Goal: Information Seeking & Learning: Check status

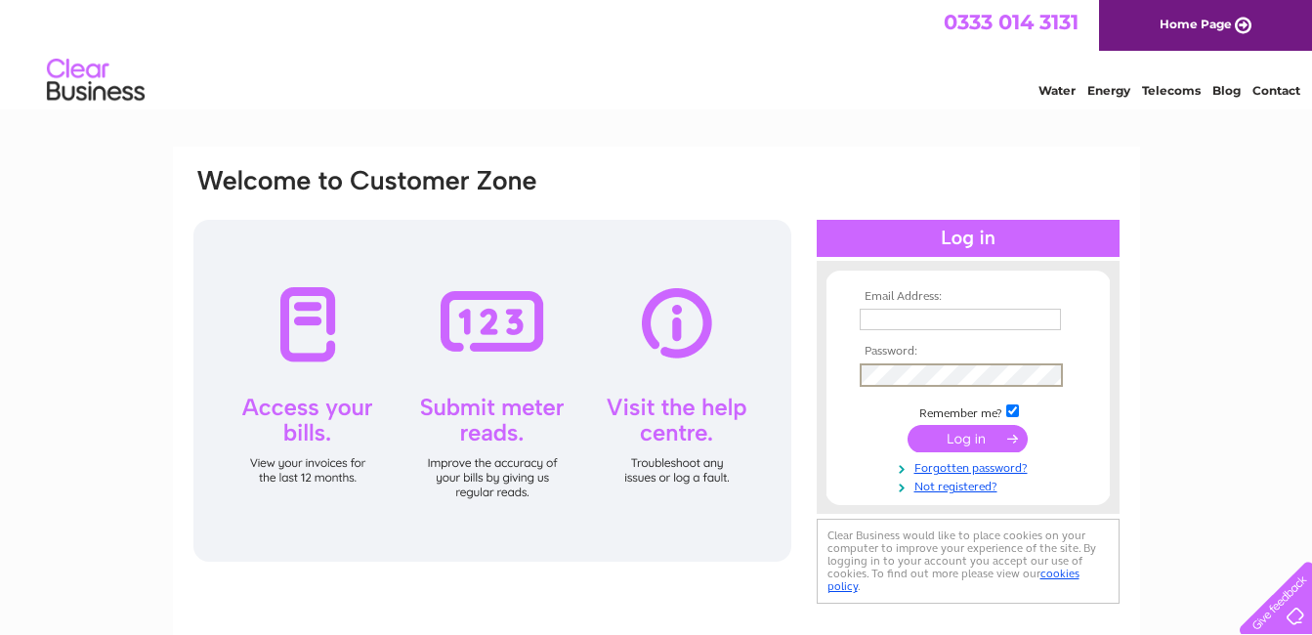
click at [933, 309] on input "text" at bounding box center [960, 319] width 201 height 21
click at [899, 306] on td at bounding box center [968, 320] width 227 height 33
click at [901, 316] on input "text" at bounding box center [961, 320] width 203 height 23
type input "noorsuperstore@outlook.com"
click at [960, 438] on input "submit" at bounding box center [968, 438] width 120 height 27
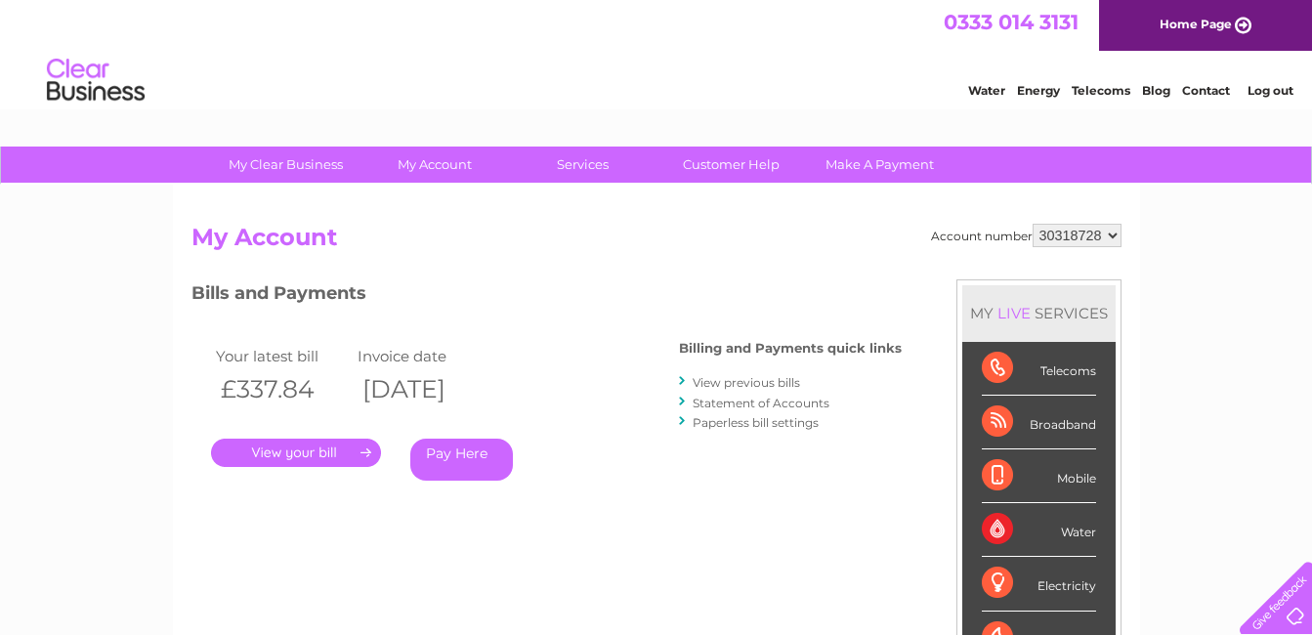
click at [1068, 543] on div "Water" at bounding box center [1039, 530] width 114 height 54
click at [1066, 530] on div "Water" at bounding box center [1039, 530] width 114 height 54
click at [972, 518] on li "Water" at bounding box center [1038, 530] width 153 height 54
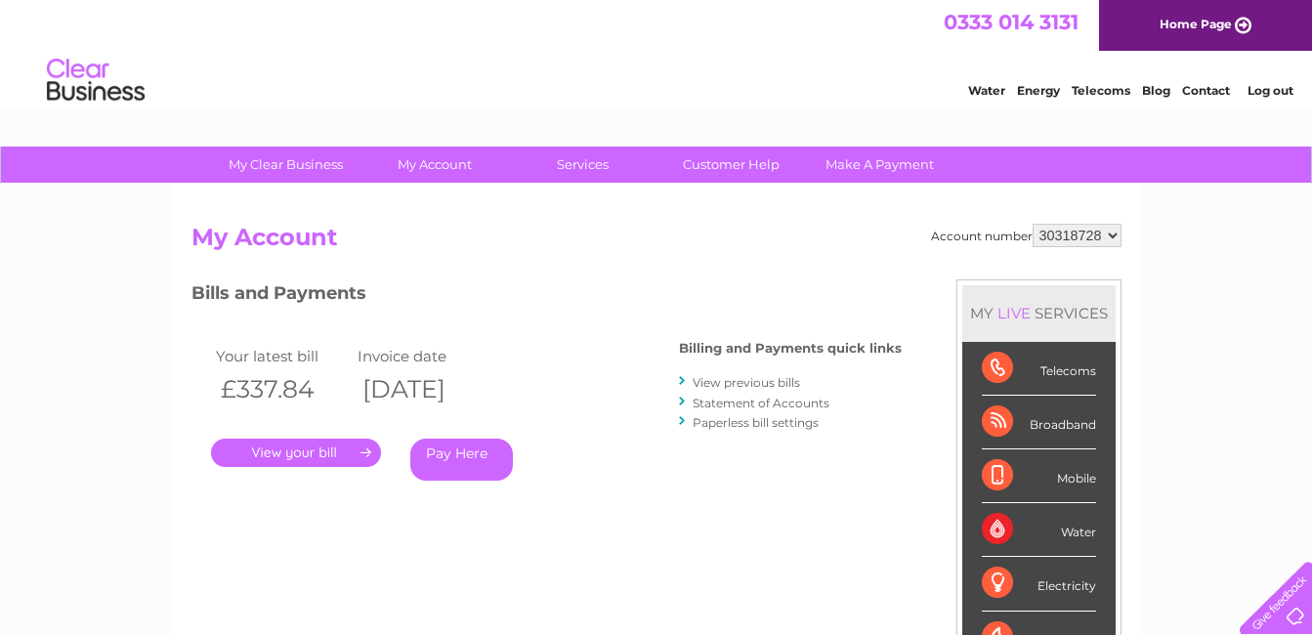
click at [1006, 526] on div "Water" at bounding box center [1039, 530] width 114 height 54
click at [645, 464] on div "Bills and Payments Billing and Payments quick links View previous bills Stateme…" at bounding box center [547, 394] width 710 height 230
click at [722, 410] on li "Statement of Accounts" at bounding box center [790, 403] width 223 height 20
click at [722, 406] on link "Statement of Accounts" at bounding box center [761, 403] width 137 height 15
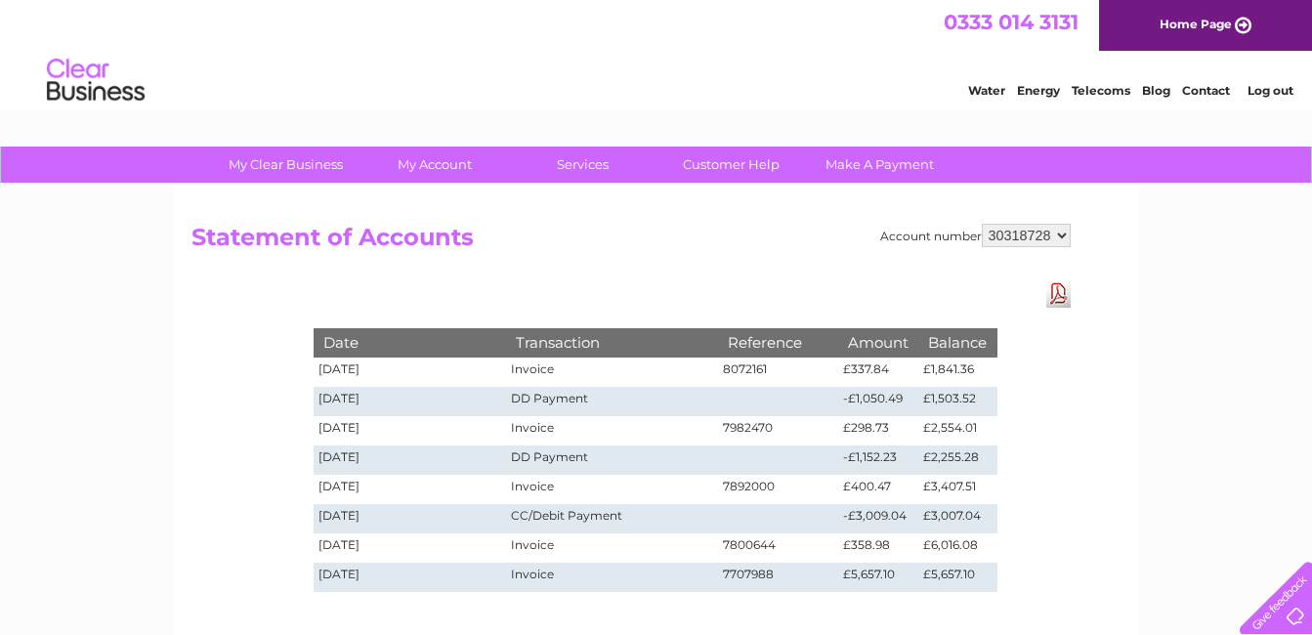
click at [70, 448] on div "My Clear Business Login Details My Details My Preferences Link Account My Accou…" at bounding box center [656, 606] width 1312 height 919
click at [150, 461] on div "My Clear Business Login Details My Details My Preferences Link Account My Accou…" at bounding box center [656, 606] width 1312 height 919
click at [0, 353] on html "My Clear Business Login Details My Details My Preferences Link Account My Accou…" at bounding box center [656, 540] width 1312 height 1081
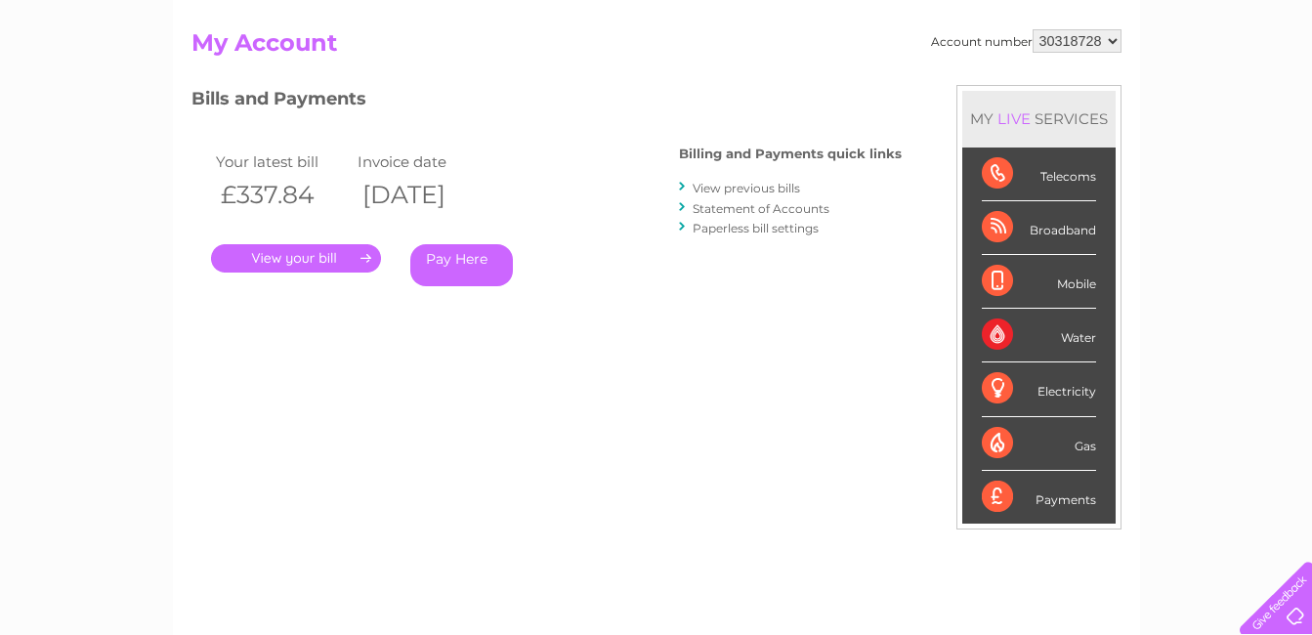
scroll to position [195, 0]
click at [756, 181] on link "View previous bills" at bounding box center [746, 187] width 107 height 15
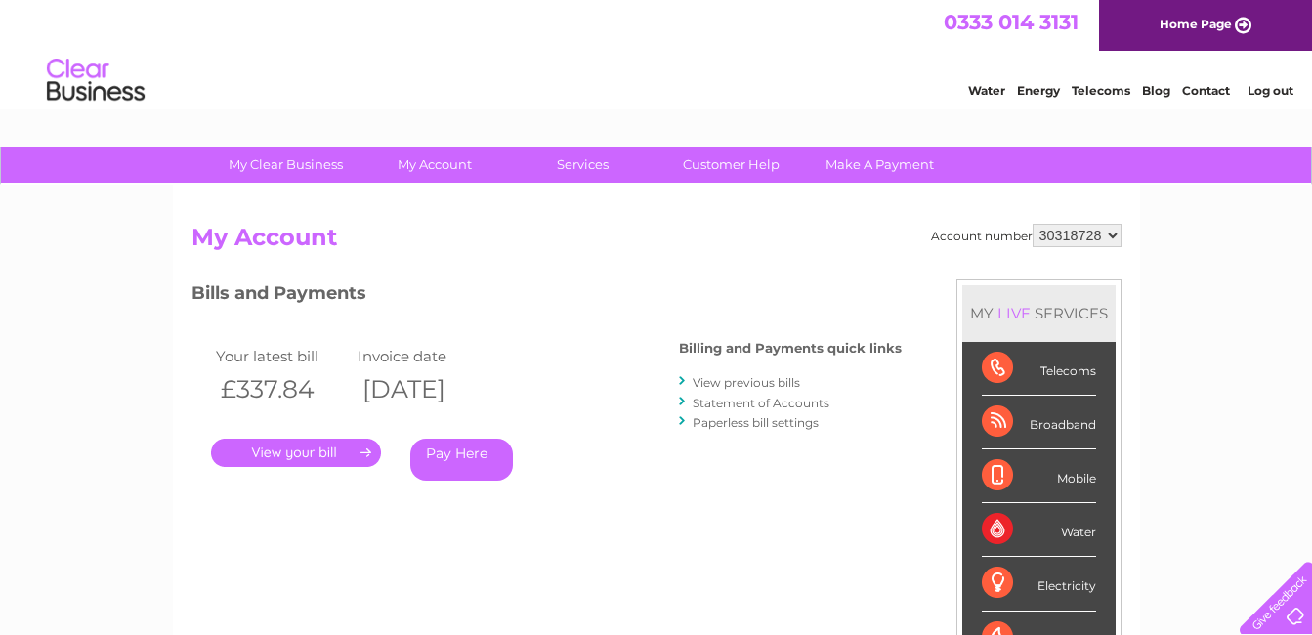
drag, startPoint x: 220, startPoint y: 389, endPoint x: 312, endPoint y: 384, distance: 92.0
click at [312, 384] on th "£337.84" at bounding box center [282, 389] width 142 height 40
copy th "£337.84"
click at [743, 408] on link "Statement of Accounts" at bounding box center [761, 403] width 137 height 15
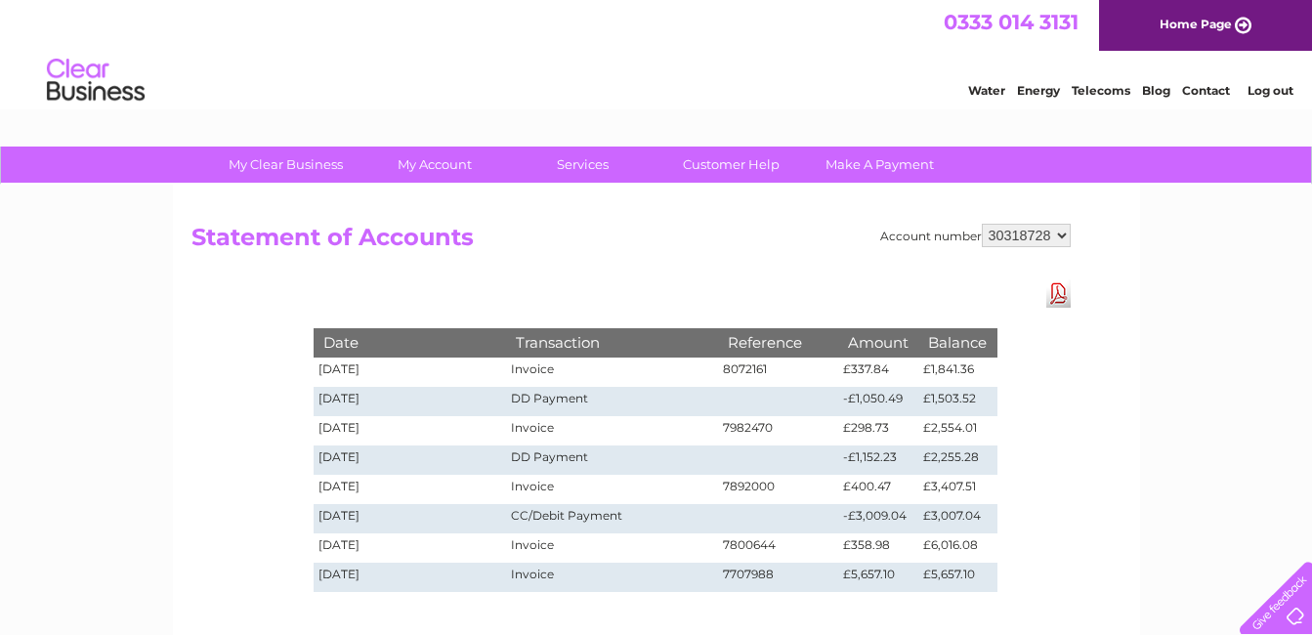
click at [54, 341] on div "My Clear Business Login Details My Details My Preferences Link Account My Accou…" at bounding box center [656, 606] width 1312 height 919
drag, startPoint x: 926, startPoint y: 370, endPoint x: 975, endPoint y: 370, distance: 48.9
click at [975, 370] on td "£1,841.36" at bounding box center [957, 372] width 78 height 29
copy td "£1,841.36"
click at [0, 384] on html "My Clear Business Login Details My Details My Preferences Link Account My Accou…" at bounding box center [656, 540] width 1312 height 1081
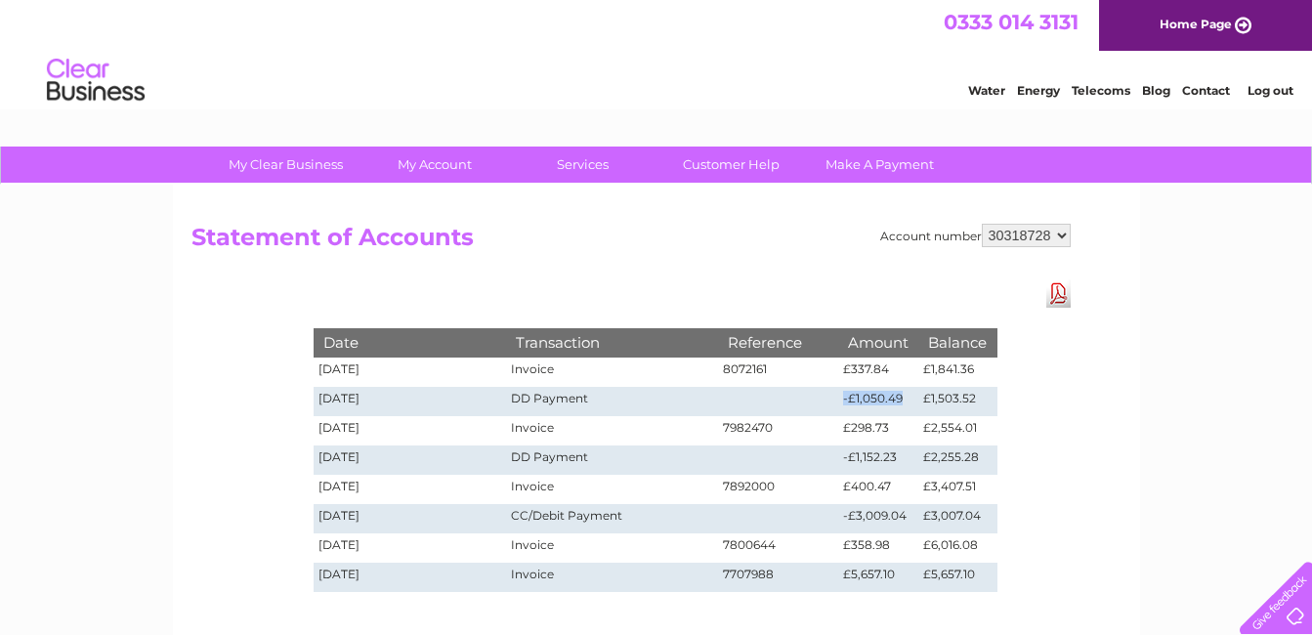
drag, startPoint x: 841, startPoint y: 394, endPoint x: 905, endPoint y: 397, distance: 63.6
click at [905, 397] on td "-£1,050.49" at bounding box center [878, 401] width 80 height 29
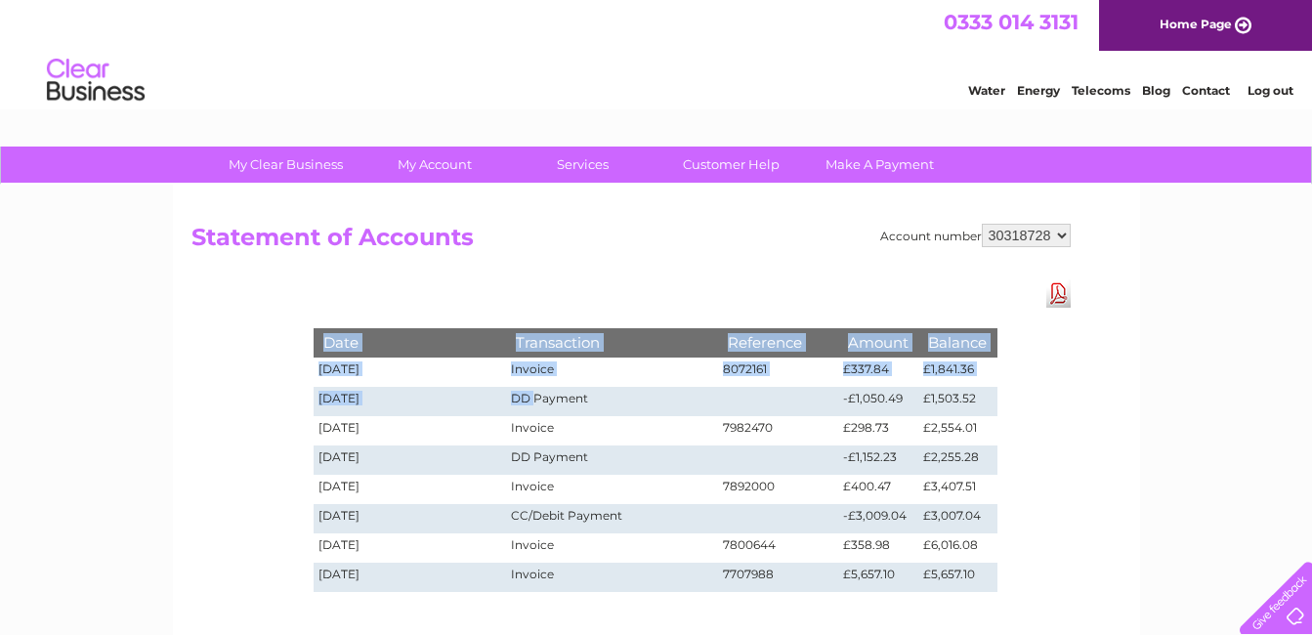
drag, startPoint x: 312, startPoint y: 395, endPoint x: 541, endPoint y: 394, distance: 229.6
click at [541, 394] on div "Date Transaction Reference Amount Balance 02/09/2025 Invoice 8072161 £337.84 £1…" at bounding box center [656, 439] width 782 height 321
click at [541, 398] on td "DD Payment" at bounding box center [611, 401] width 211 height 29
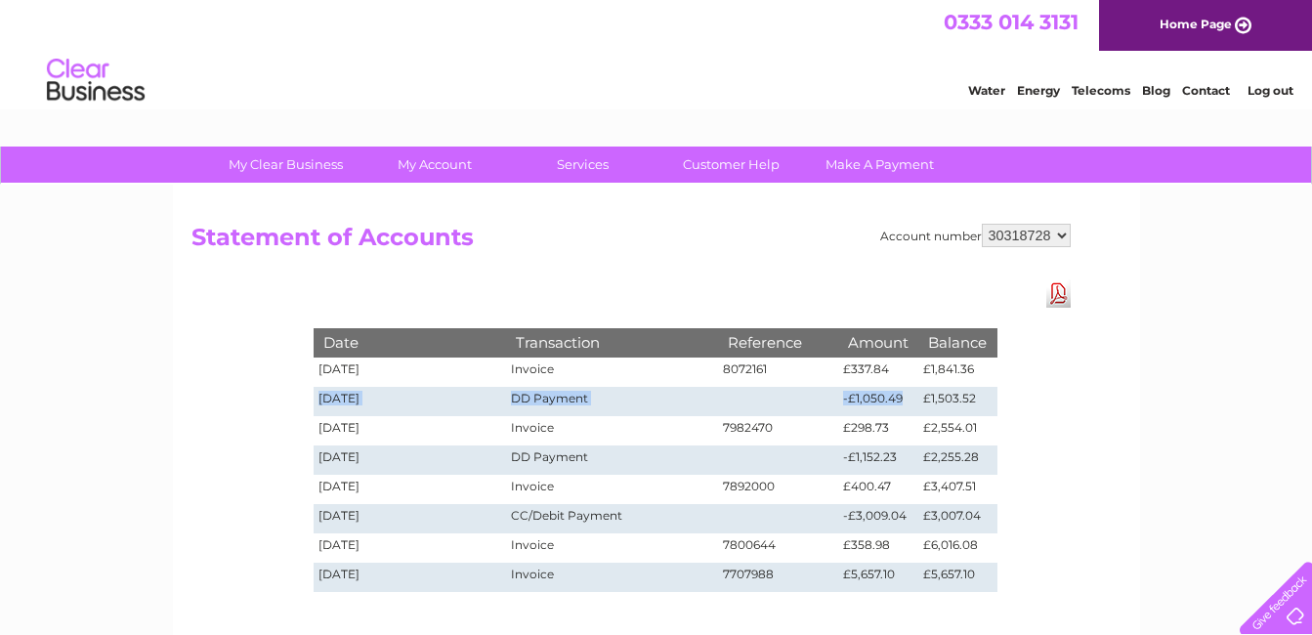
drag, startPoint x: 318, startPoint y: 400, endPoint x: 900, endPoint y: 409, distance: 582.4
click at [900, 409] on tr "13/08/2025 DD Payment -£1,050.49 £1,503.52" at bounding box center [656, 401] width 684 height 29
copy tr "13/08/2025 DD Payment -£1,050.49"
click at [164, 369] on div "My Clear Business Login Details My Details My Preferences Link Account My Accou…" at bounding box center [656, 606] width 1312 height 919
click at [101, 293] on div "My Clear Business Login Details My Details My Preferences Link Account My Accou…" at bounding box center [656, 606] width 1312 height 919
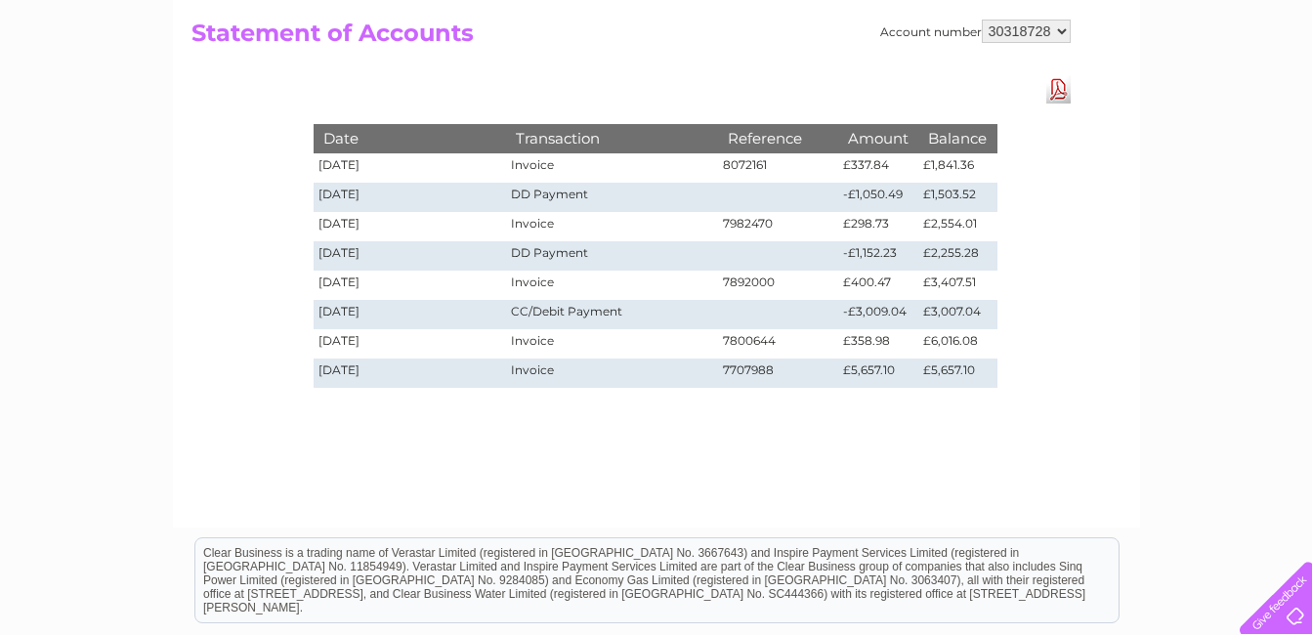
scroll to position [195, 0]
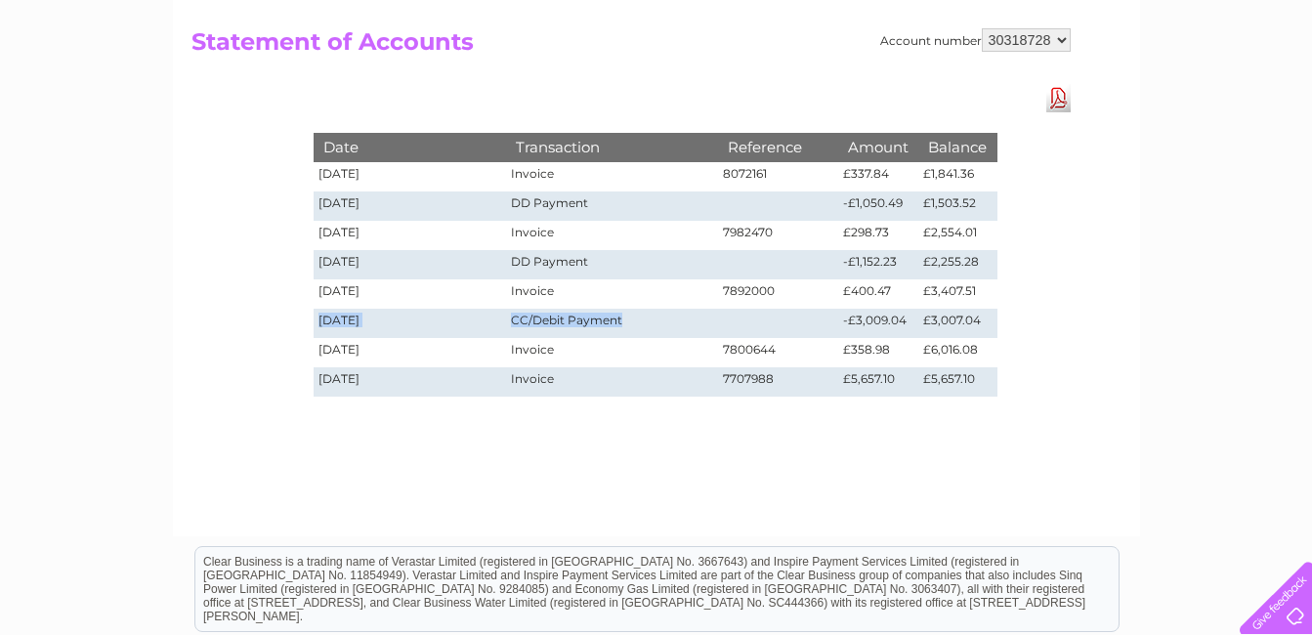
drag, startPoint x: 315, startPoint y: 315, endPoint x: 671, endPoint y: 312, distance: 356.7
click at [671, 312] on tr "17/06/2025 CC/Debit Payment -£3,009.04 £3,007.04" at bounding box center [656, 323] width 684 height 29
click at [669, 314] on td "CC/Debit Payment" at bounding box center [611, 323] width 211 height 29
click at [186, 190] on div "Account number 30318728 Statement of Accounts Download Pdf Date Transaction Ref…" at bounding box center [656, 262] width 967 height 547
drag, startPoint x: 186, startPoint y: 190, endPoint x: 170, endPoint y: 192, distance: 15.9
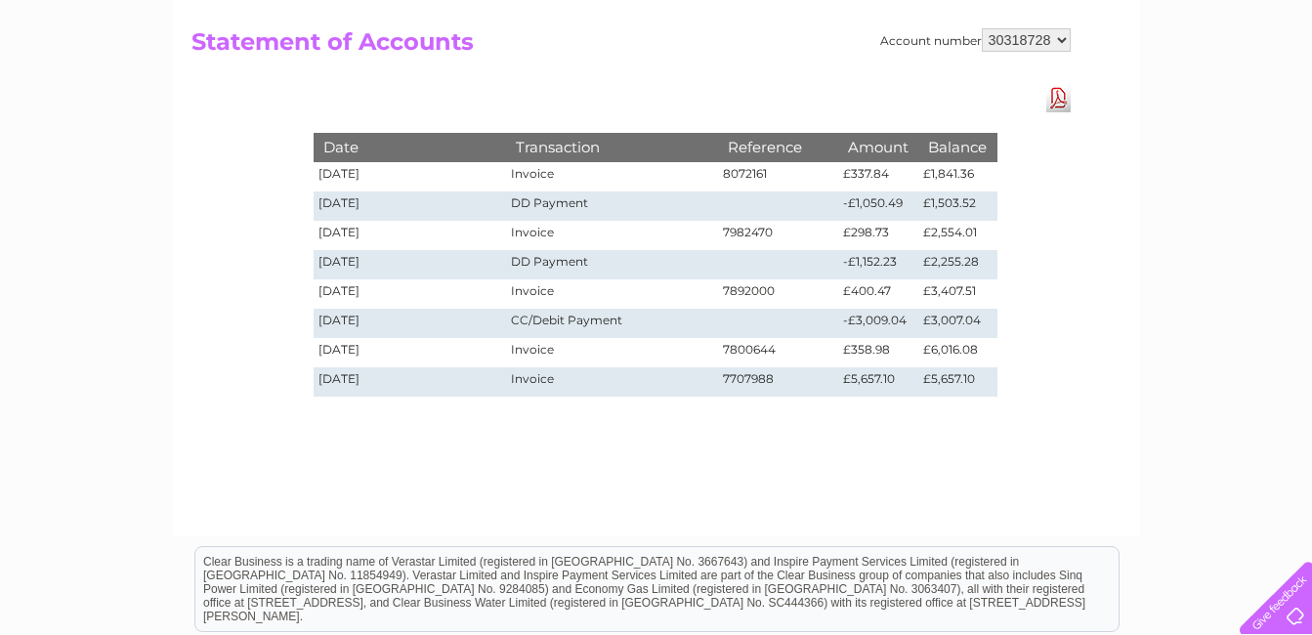
click at [170, 192] on div "My Clear Business Login Details My Details My Preferences Link Account My Accou…" at bounding box center [656, 410] width 1312 height 919
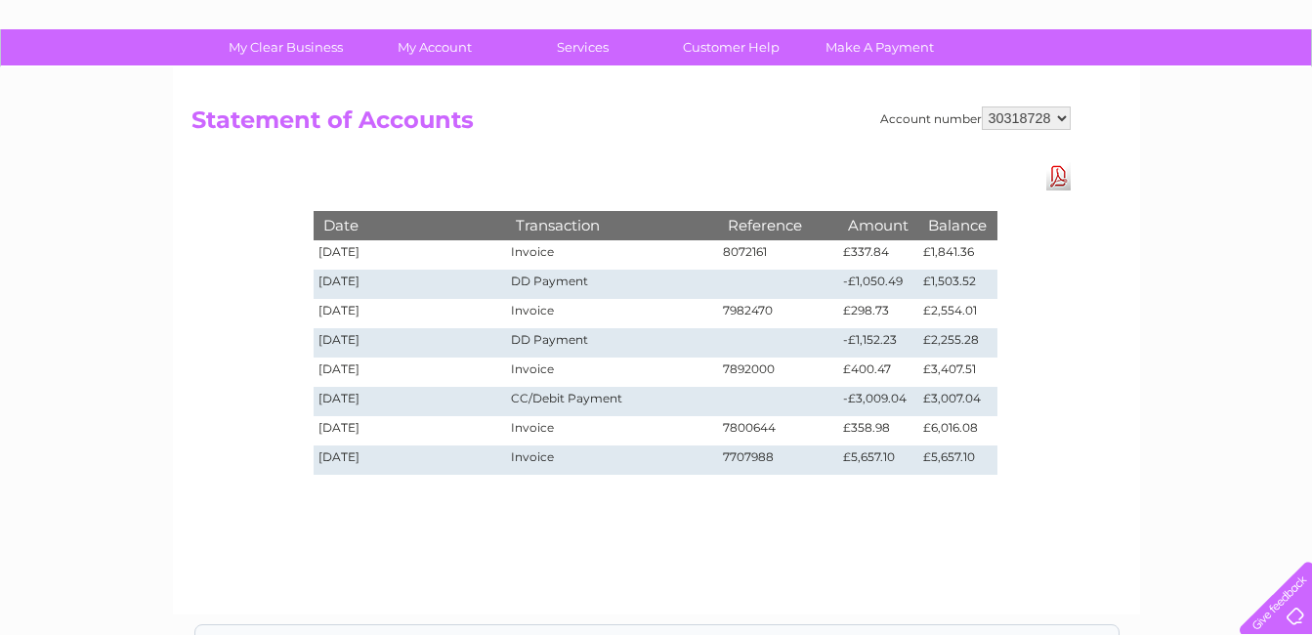
scroll to position [0, 0]
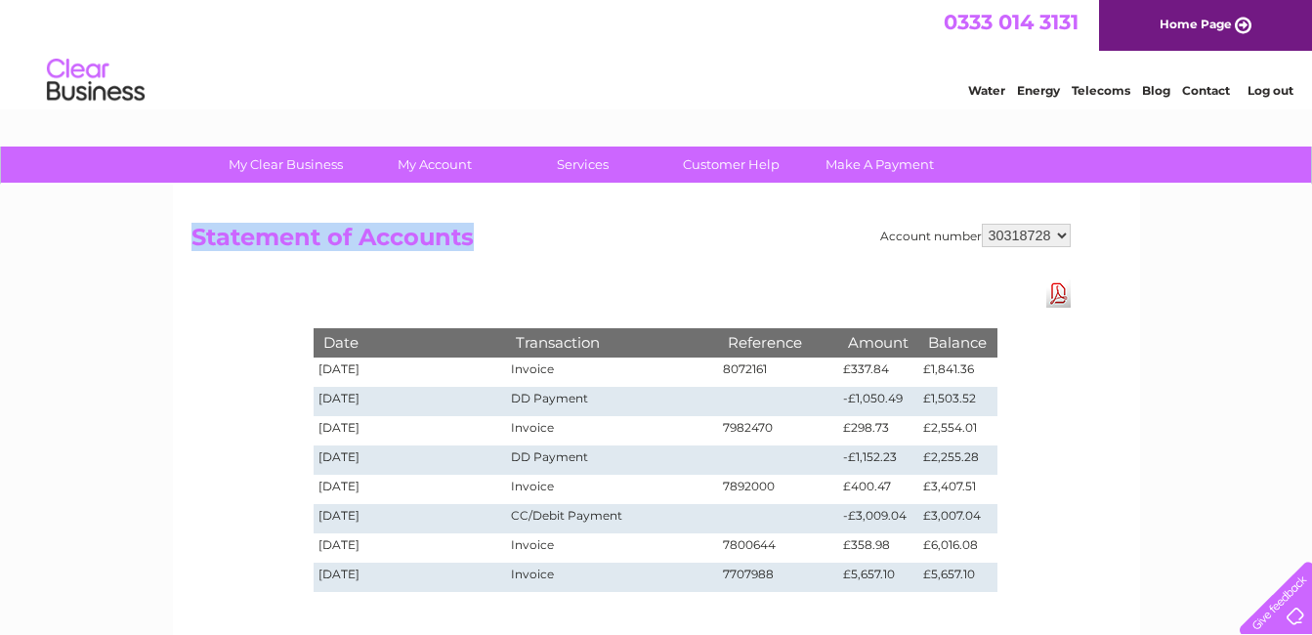
drag, startPoint x: 183, startPoint y: 235, endPoint x: 505, endPoint y: 244, distance: 322.6
click at [505, 244] on div "Account number 30318728 Statement of Accounts Download Pdf Date Transaction Ref…" at bounding box center [656, 458] width 967 height 547
click at [505, 244] on h2 "Statement of Accounts" at bounding box center [631, 242] width 879 height 37
drag, startPoint x: 192, startPoint y: 233, endPoint x: 516, endPoint y: 243, distance: 323.6
click at [516, 243] on h2 "Statement of Accounts" at bounding box center [631, 242] width 879 height 37
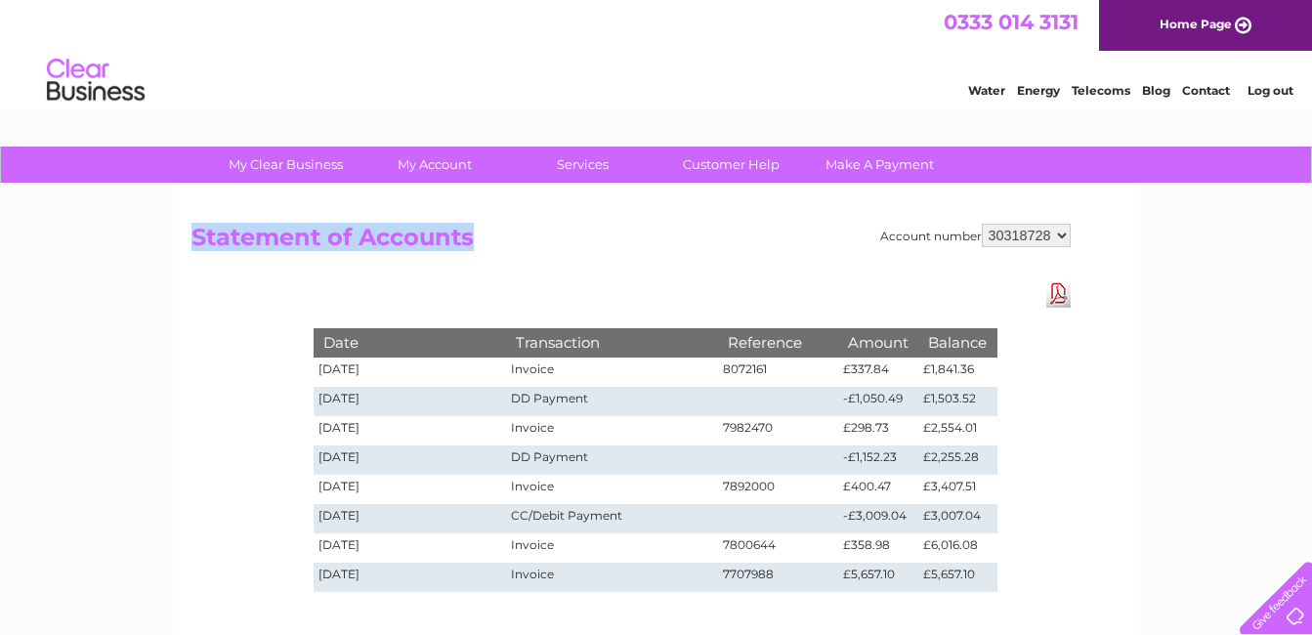
click at [517, 243] on h2 "Statement of Accounts" at bounding box center [631, 242] width 879 height 37
drag, startPoint x: 192, startPoint y: 239, endPoint x: 472, endPoint y: 244, distance: 280.5
click at [472, 244] on h2 "Statement of Accounts" at bounding box center [631, 242] width 879 height 37
drag, startPoint x: 472, startPoint y: 244, endPoint x: 325, endPoint y: 225, distance: 147.9
click at [325, 225] on h2 "Statement of Accounts" at bounding box center [631, 242] width 879 height 37
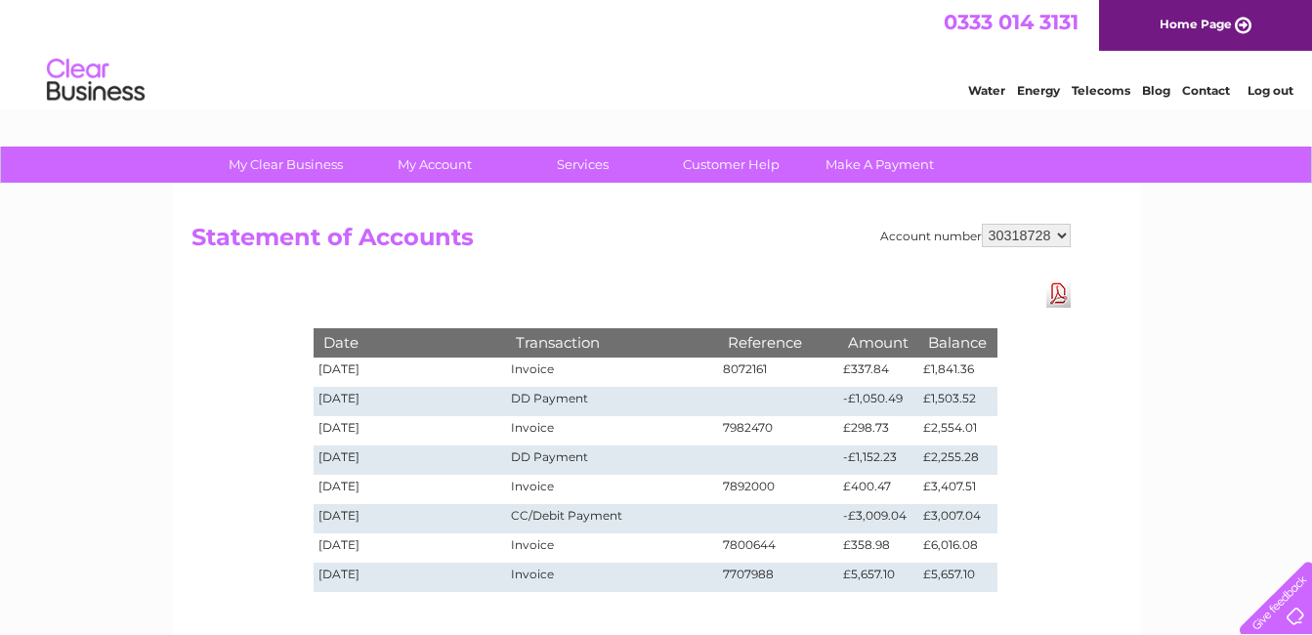
click at [200, 235] on h2 "Statement of Accounts" at bounding box center [631, 242] width 879 height 37
drag, startPoint x: 193, startPoint y: 233, endPoint x: 501, endPoint y: 236, distance: 307.8
click at [501, 236] on h2 "Statement of Accounts" at bounding box center [631, 242] width 879 height 37
drag, startPoint x: 194, startPoint y: 230, endPoint x: 522, endPoint y: 233, distance: 327.3
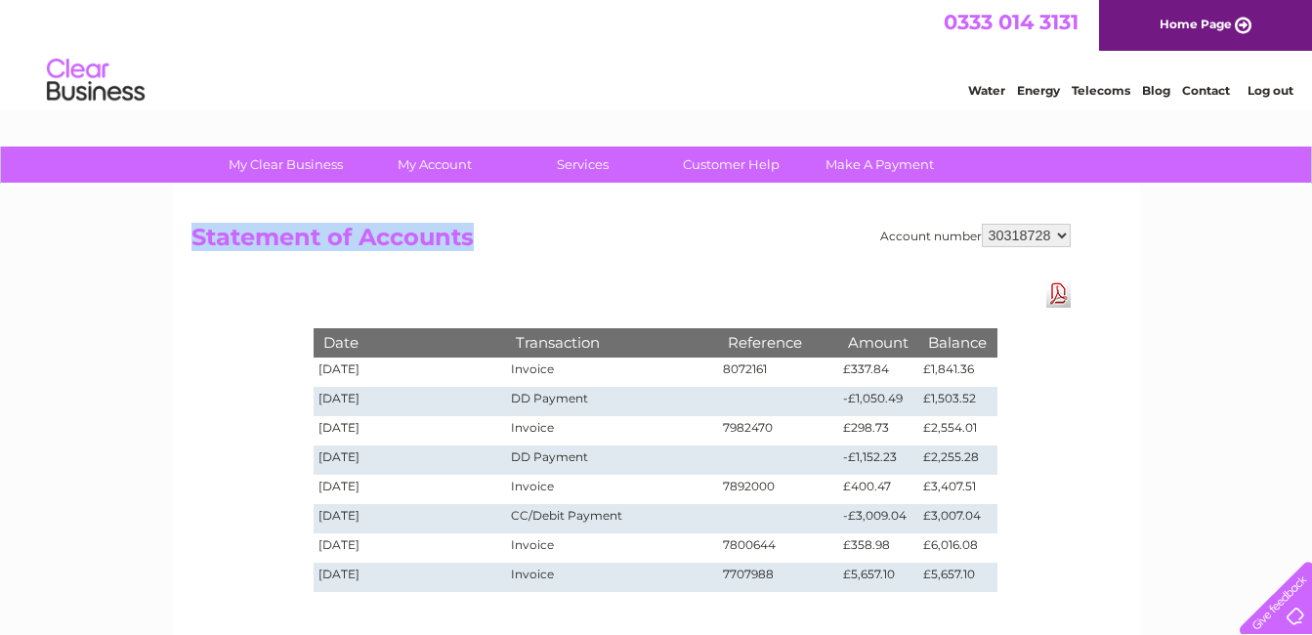
click at [522, 233] on h2 "Statement of Accounts" at bounding box center [631, 242] width 879 height 37
click at [0, 521] on html "My Clear Business Login Details My Details My Preferences Link Account My Accou…" at bounding box center [656, 540] width 1312 height 1081
click at [243, 294] on div "Account number 30318728 Statement of Accounts Download Pdf Date Transaction Ref…" at bounding box center [656, 458] width 967 height 547
drag, startPoint x: 192, startPoint y: 239, endPoint x: 471, endPoint y: 244, distance: 279.5
click at [471, 244] on h2 "Statement of Accounts" at bounding box center [631, 242] width 879 height 37
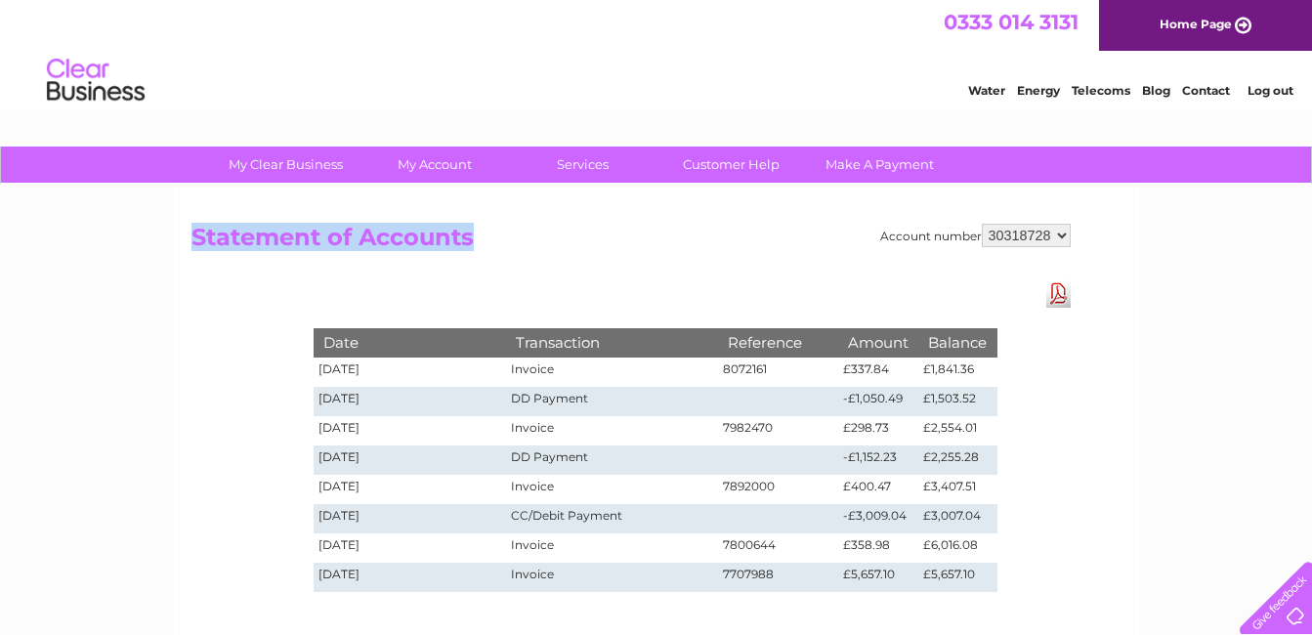
click at [471, 244] on h2 "Statement of Accounts" at bounding box center [631, 242] width 879 height 37
click at [135, 216] on div "My Clear Business Login Details My Details My Preferences Link Account My Accou…" at bounding box center [656, 606] width 1312 height 919
drag, startPoint x: 195, startPoint y: 235, endPoint x: 582, endPoint y: 252, distance: 387.3
click at [582, 252] on h2 "Statement of Accounts" at bounding box center [631, 242] width 879 height 37
drag, startPoint x: 582, startPoint y: 252, endPoint x: 427, endPoint y: 254, distance: 155.4
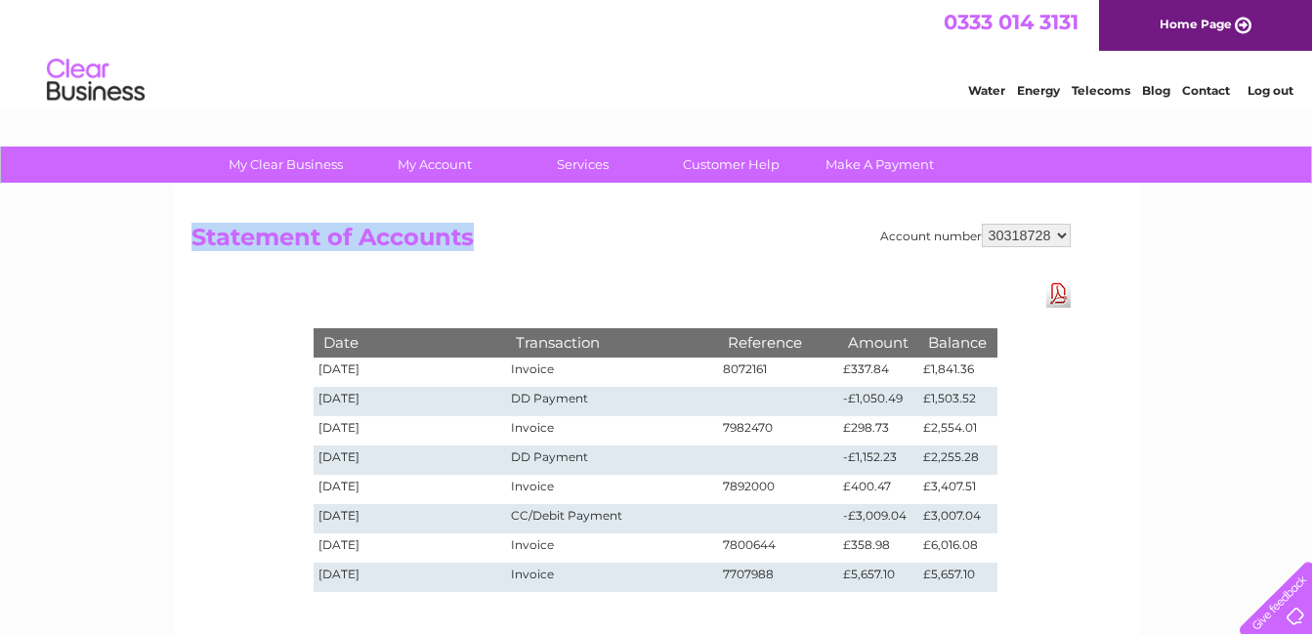
click at [427, 254] on h2 "Statement of Accounts" at bounding box center [631, 242] width 879 height 37
drag, startPoint x: 194, startPoint y: 233, endPoint x: 501, endPoint y: 237, distance: 306.9
click at [501, 237] on h2 "Statement of Accounts" at bounding box center [631, 242] width 879 height 37
drag, startPoint x: 501, startPoint y: 237, endPoint x: 490, endPoint y: 241, distance: 12.4
click at [490, 241] on h2 "Statement of Accounts" at bounding box center [631, 242] width 879 height 37
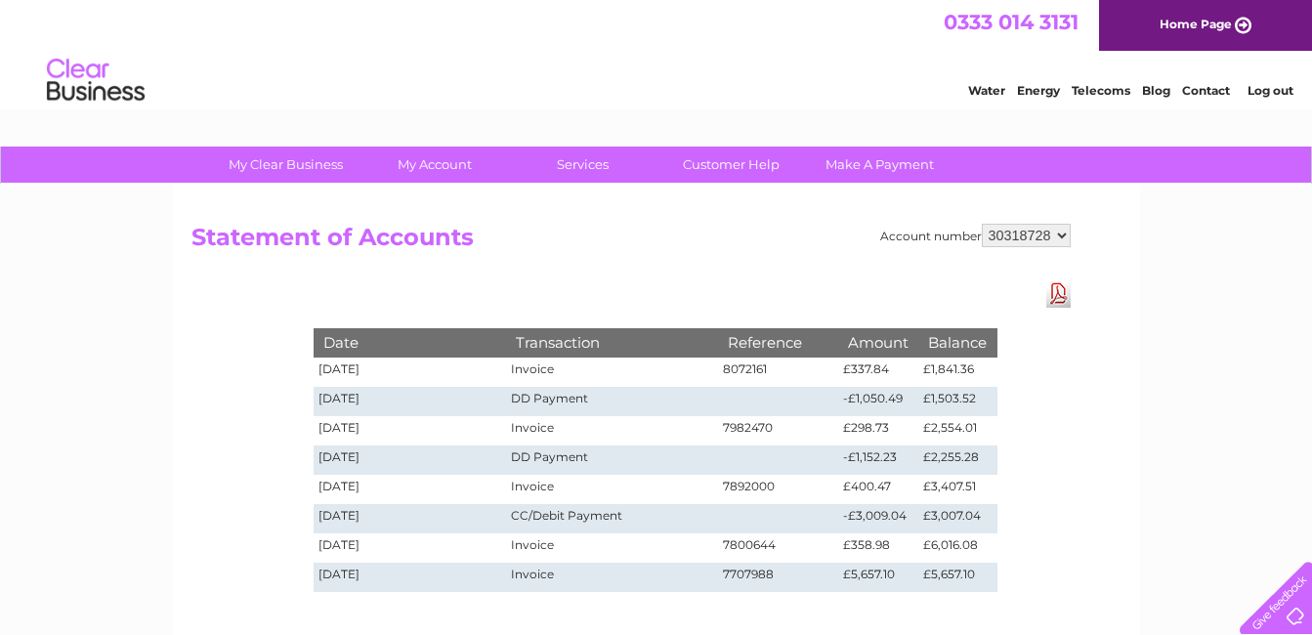
scroll to position [98, 0]
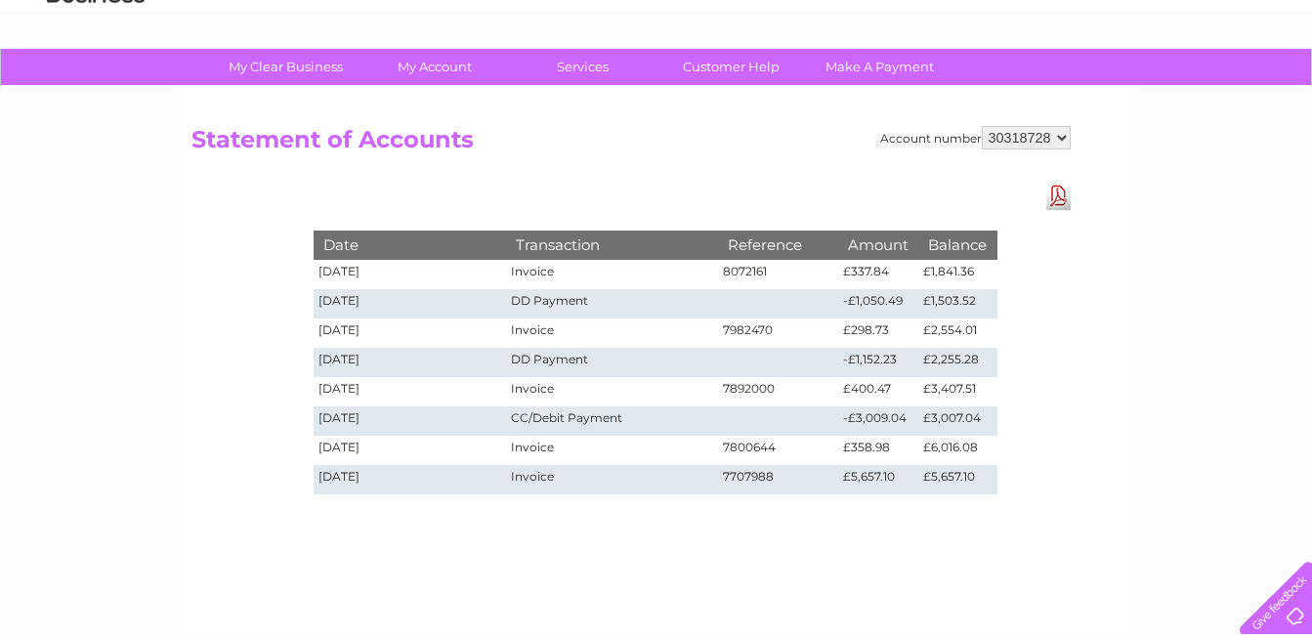
click at [0, 324] on html "My Clear Business Login Details My Details My Preferences Link Account My Accou…" at bounding box center [656, 442] width 1312 height 1081
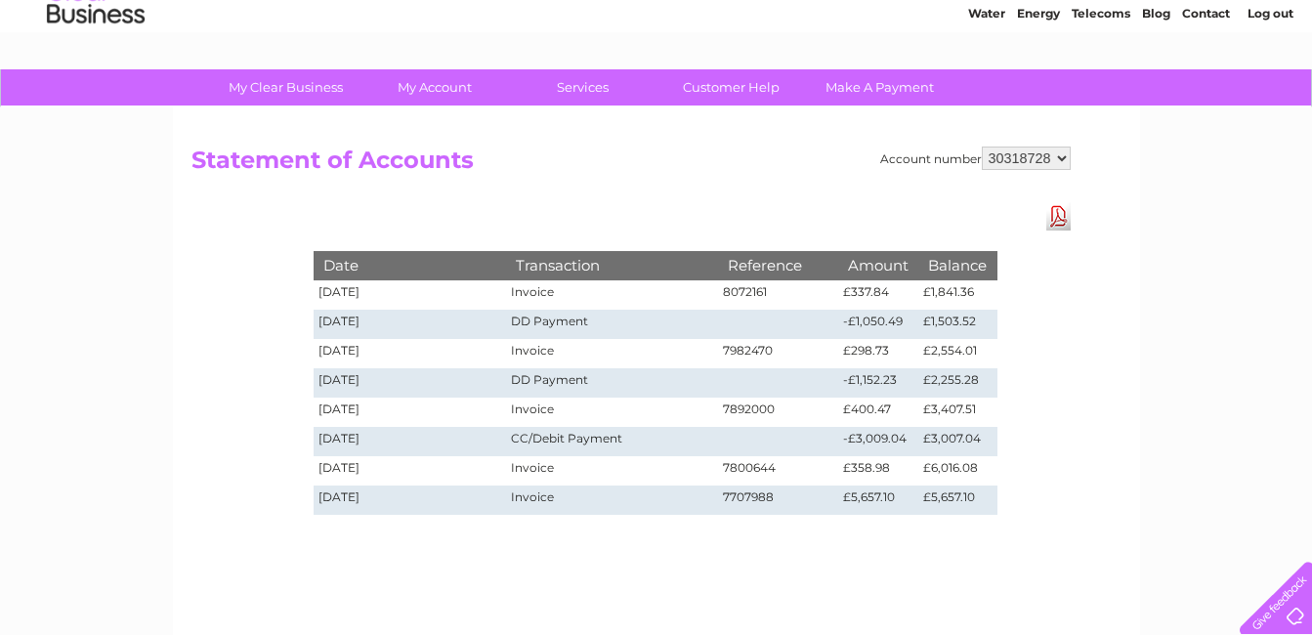
scroll to position [47, 0]
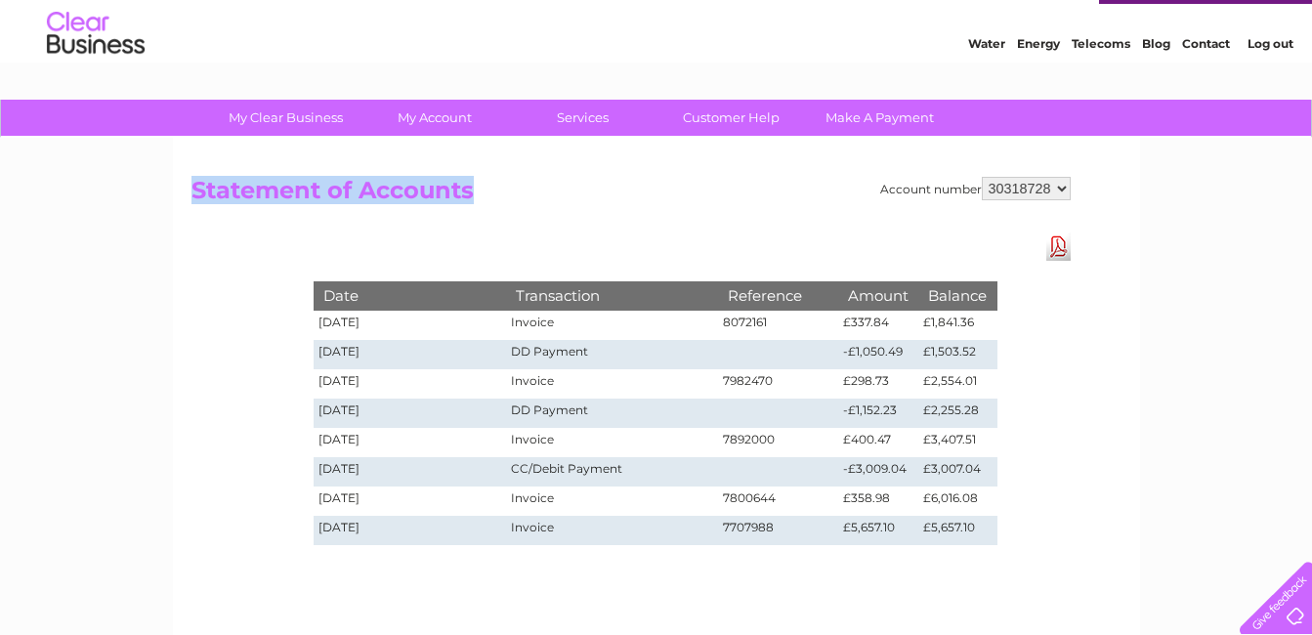
drag, startPoint x: 191, startPoint y: 185, endPoint x: 576, endPoint y: 218, distance: 387.4
click at [576, 218] on div "Account number 30318728 Statement of Accounts Download Pdf Date Transaction Ref…" at bounding box center [656, 411] width 967 height 547
drag, startPoint x: 186, startPoint y: 189, endPoint x: 227, endPoint y: 197, distance: 42.0
click at [227, 197] on div "Account number 30318728 Statement of Accounts Download Pdf Date Transaction Ref…" at bounding box center [656, 411] width 967 height 547
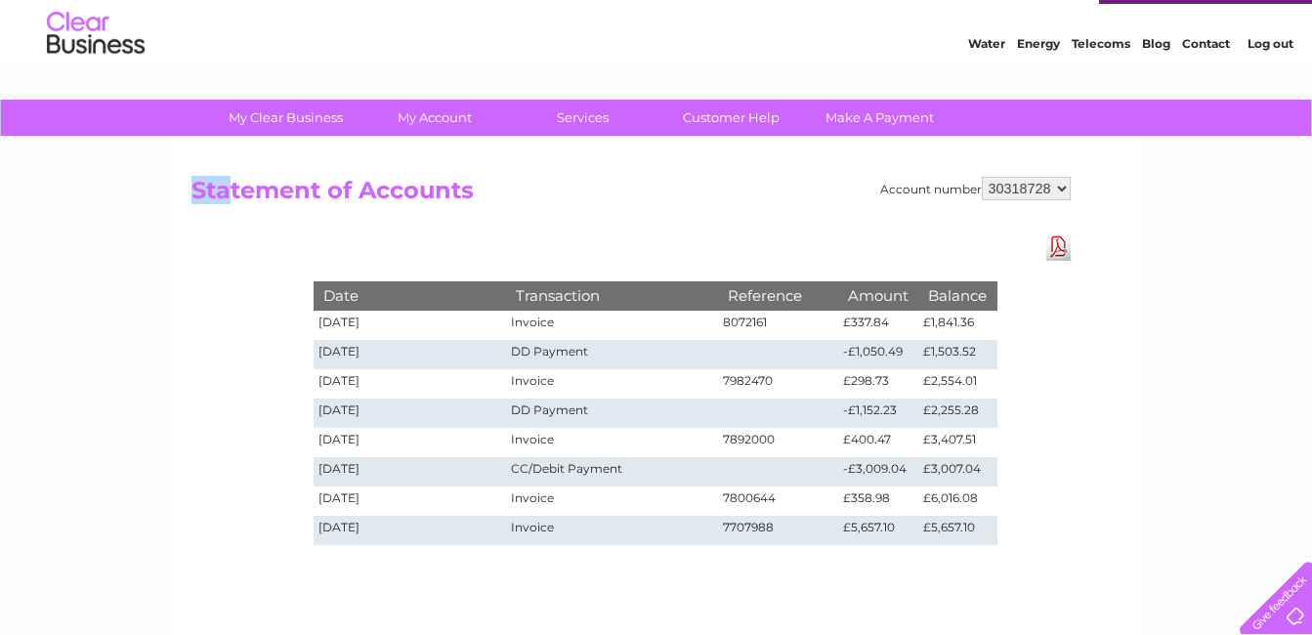
drag, startPoint x: 227, startPoint y: 197, endPoint x: 196, endPoint y: 384, distance: 189.1
click at [196, 384] on div "Account number 30318728 Statement of Accounts Download Pdf Date Transaction Ref…" at bounding box center [656, 411] width 967 height 547
drag, startPoint x: 195, startPoint y: 184, endPoint x: 488, endPoint y: 190, distance: 292.2
click at [488, 190] on h2 "Statement of Accounts" at bounding box center [631, 195] width 879 height 37
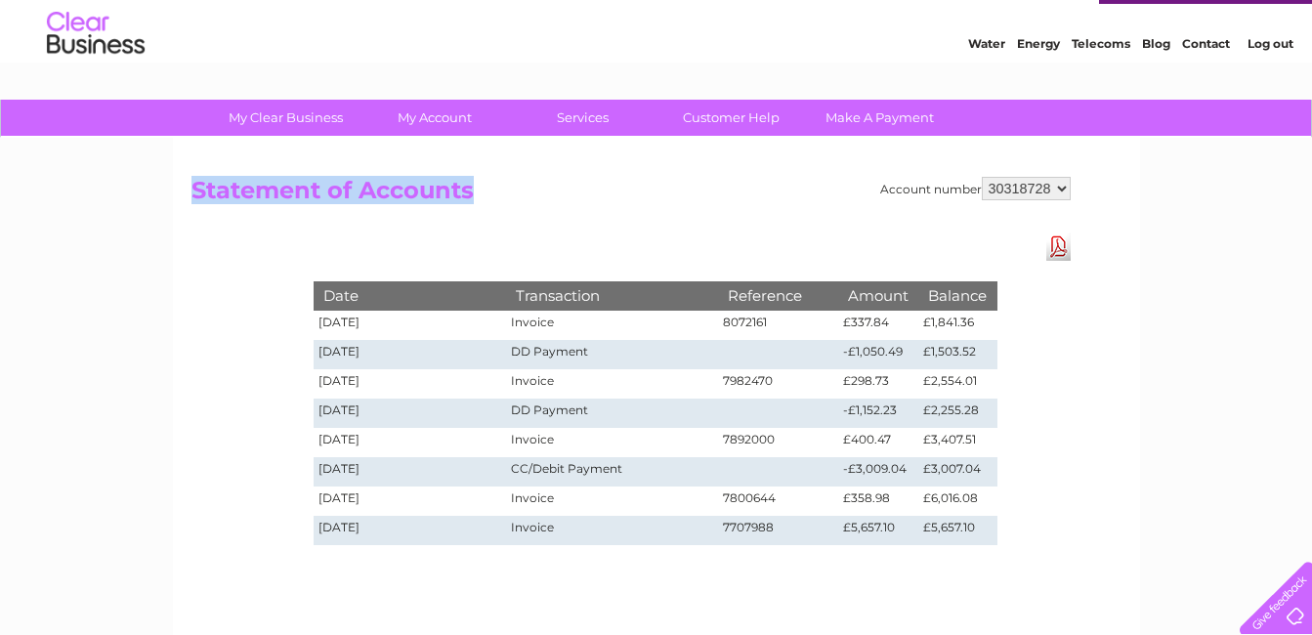
drag, startPoint x: 488, startPoint y: 190, endPoint x: 457, endPoint y: 205, distance: 34.1
click at [457, 205] on h2 "Statement of Accounts" at bounding box center [631, 195] width 879 height 37
click at [198, 187] on h2 "Statement of Accounts" at bounding box center [631, 195] width 879 height 37
click at [103, 349] on div "My Clear Business Login Details My Details My Preferences Link Account My Accou…" at bounding box center [656, 559] width 1312 height 919
click at [183, 377] on div "Account number 30318728 Statement of Accounts Download Pdf Date Transaction Ref…" at bounding box center [656, 411] width 967 height 547
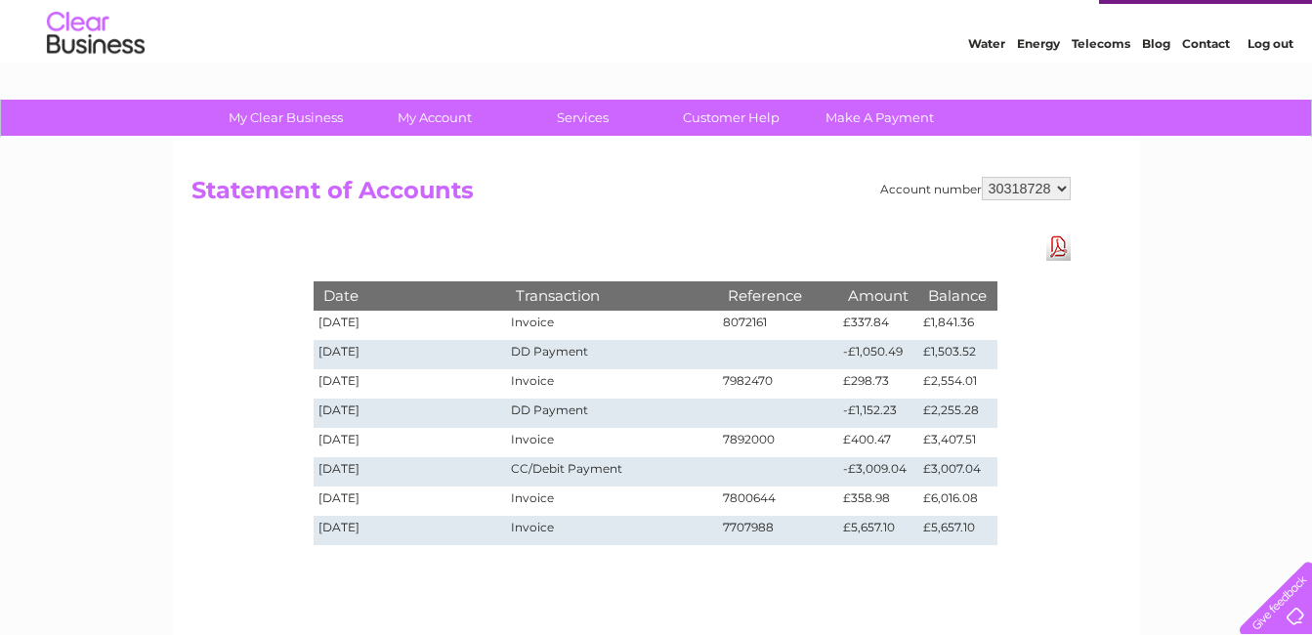
click at [398, 247] on div "Date Transaction Reference Amount Balance 02/09/2025 Invoice 8072161 £337.84 £1…" at bounding box center [656, 393] width 782 height 321
click at [145, 431] on div "My Clear Business Login Details My Details My Preferences Link Account My Accou…" at bounding box center [656, 559] width 1312 height 919
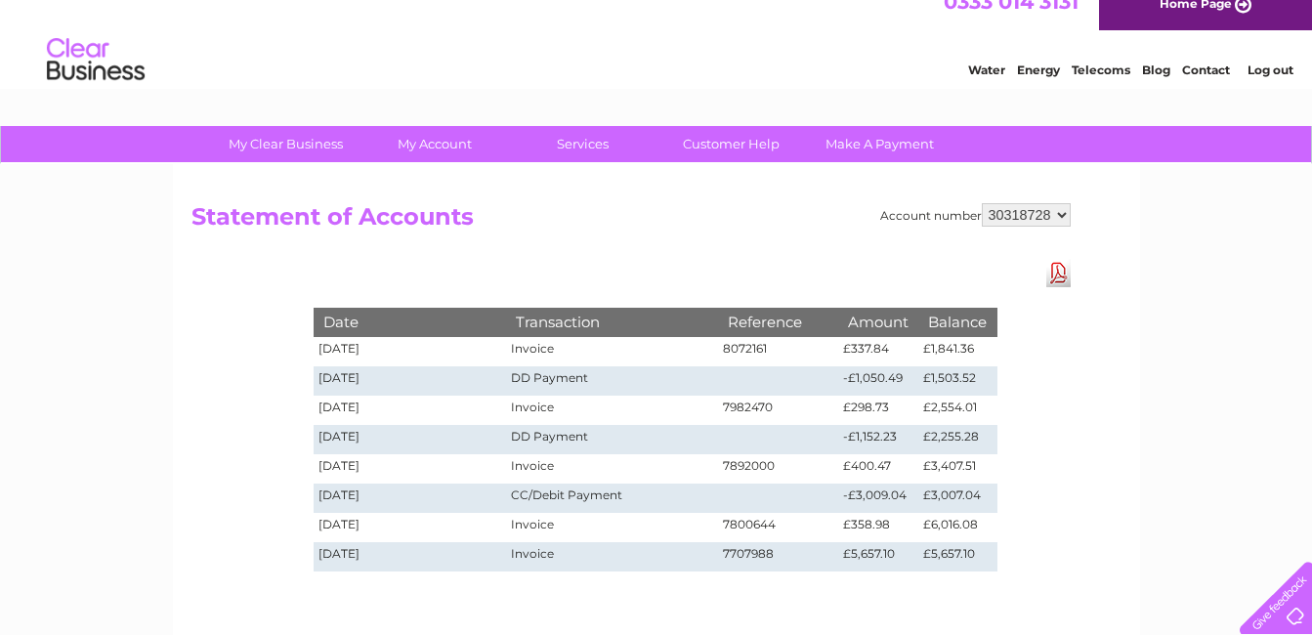
scroll to position [0, 0]
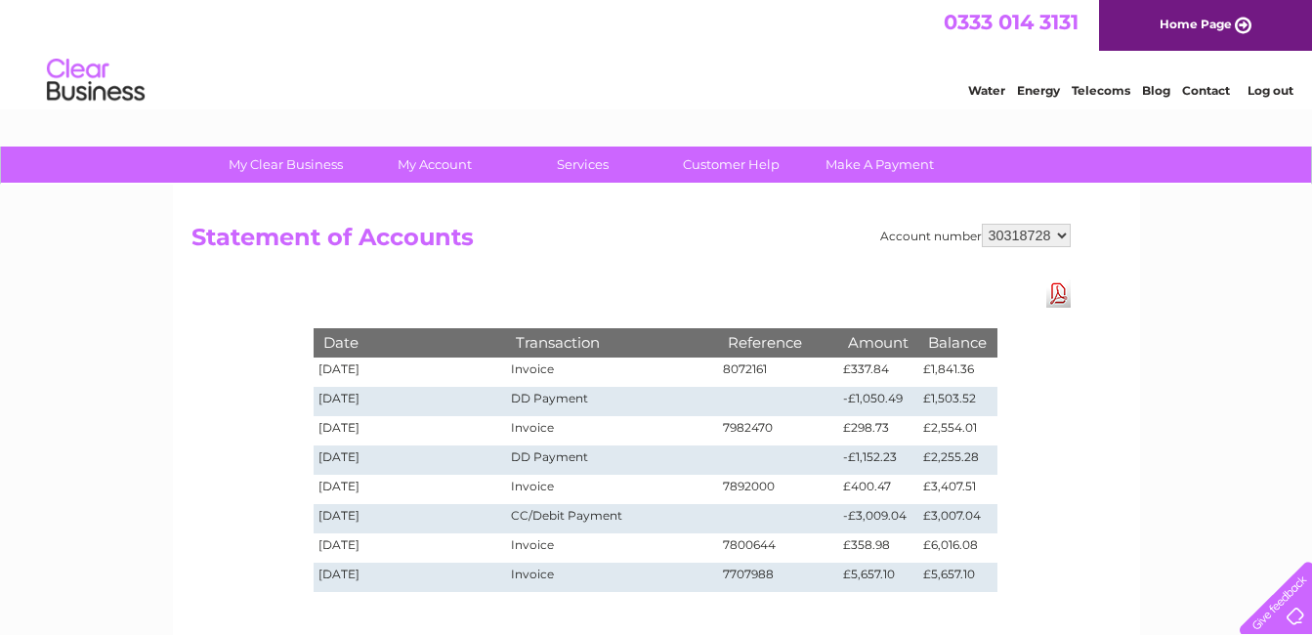
click at [1001, 236] on select "30318728" at bounding box center [1026, 235] width 89 height 23
click at [982, 224] on select "30318728" at bounding box center [1026, 235] width 89 height 23
click at [1013, 265] on div "Account number 30318728 Statement of Accounts Download Pdf Date Transaction Ref…" at bounding box center [656, 458] width 967 height 547
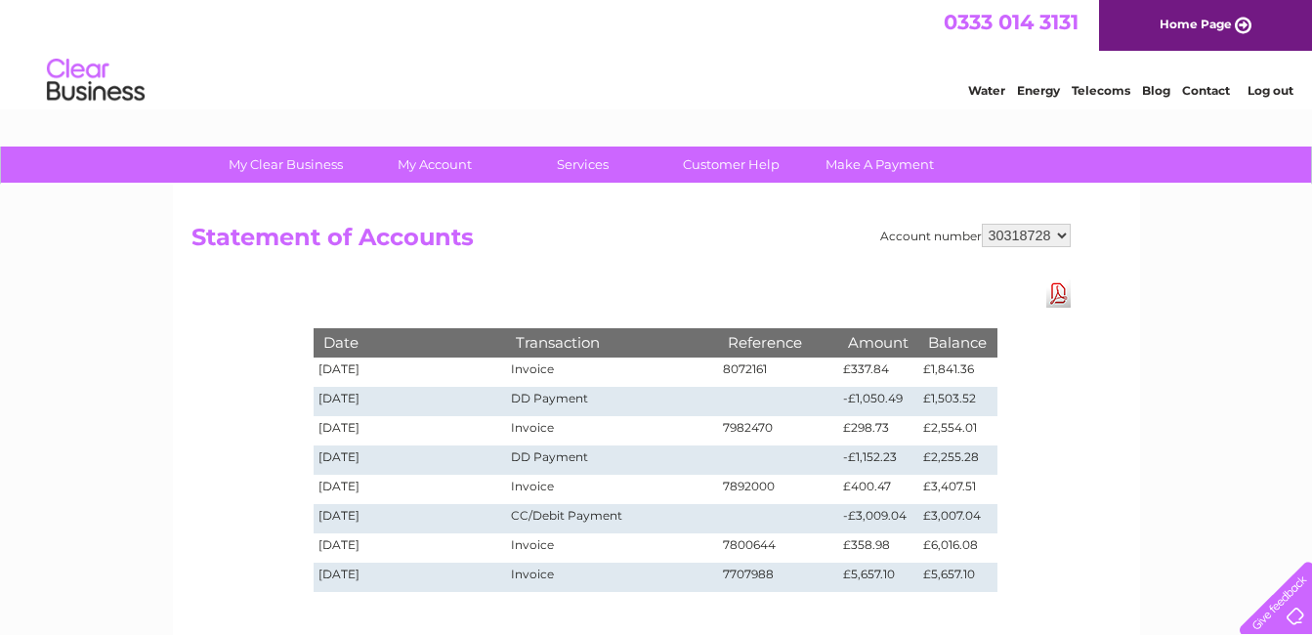
click at [1013, 265] on div "Account number 30318728 Statement of Accounts Download Pdf Date Transaction Ref…" at bounding box center [656, 458] width 967 height 547
drag, startPoint x: 988, startPoint y: 236, endPoint x: 1029, endPoint y: 235, distance: 41.1
click at [1029, 235] on select "30318728" at bounding box center [1026, 235] width 89 height 23
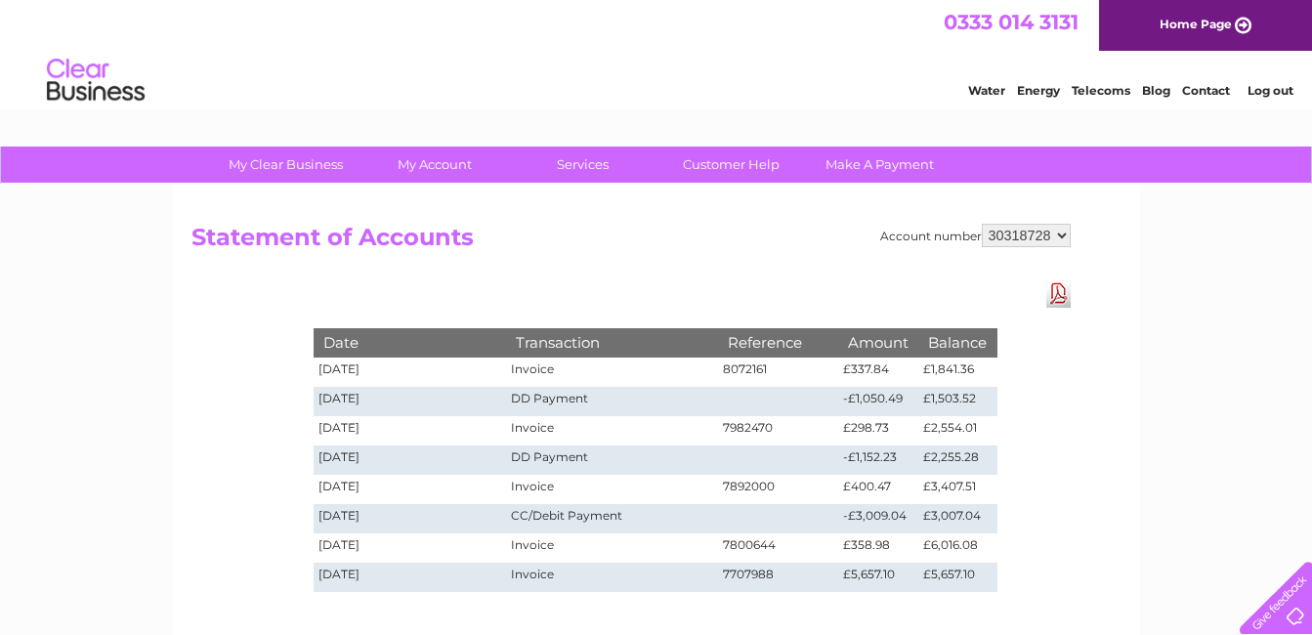
click at [1029, 235] on select "30318728" at bounding box center [1026, 235] width 89 height 23
drag, startPoint x: 1029, startPoint y: 235, endPoint x: 1115, endPoint y: 234, distance: 86.0
click at [1115, 234] on div "Account number 30318728 Statement of Accounts Download Pdf Date Transaction Ref…" at bounding box center [657, 242] width 930 height 37
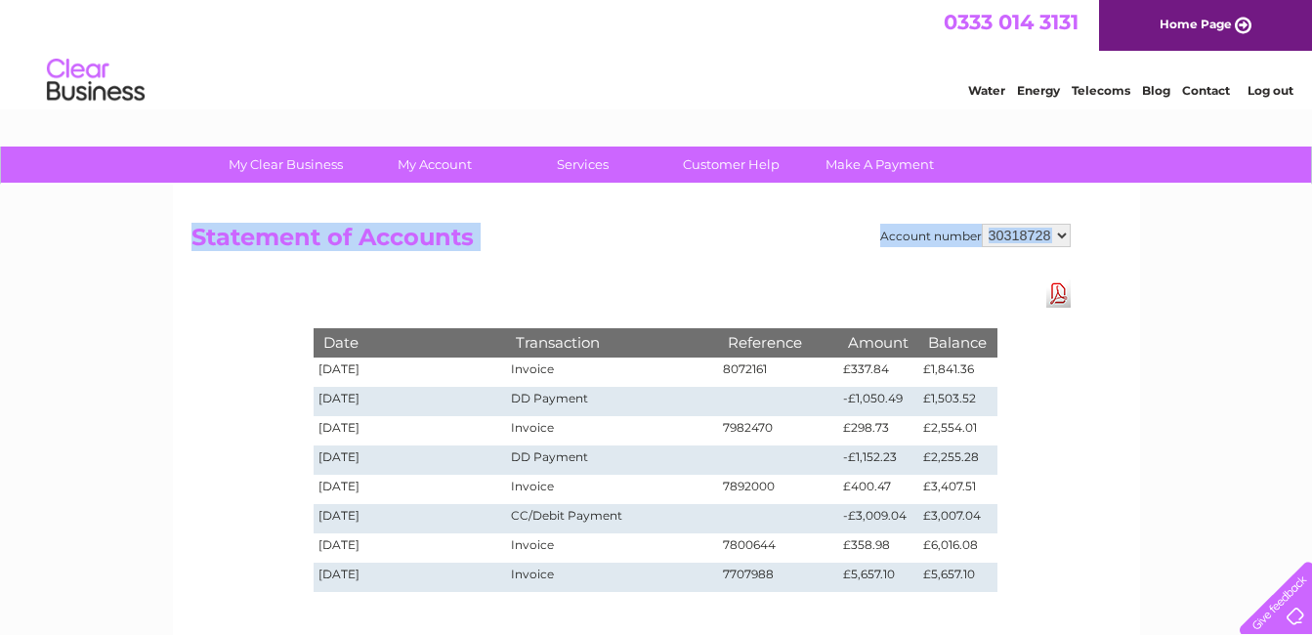
drag, startPoint x: 1112, startPoint y: 234, endPoint x: 988, endPoint y: 237, distance: 124.2
click at [988, 237] on div "Account number 30318728 Statement of Accounts Download Pdf Date Transaction Ref…" at bounding box center [657, 242] width 930 height 37
click at [988, 237] on select "30318728" at bounding box center [1026, 235] width 89 height 23
click at [1159, 229] on div "My Clear Business Login Details My Details My Preferences Link Account My Accou…" at bounding box center [656, 606] width 1312 height 919
click at [1150, 230] on div "My Clear Business Login Details My Details My Preferences Link Account My Accou…" at bounding box center [656, 606] width 1312 height 919
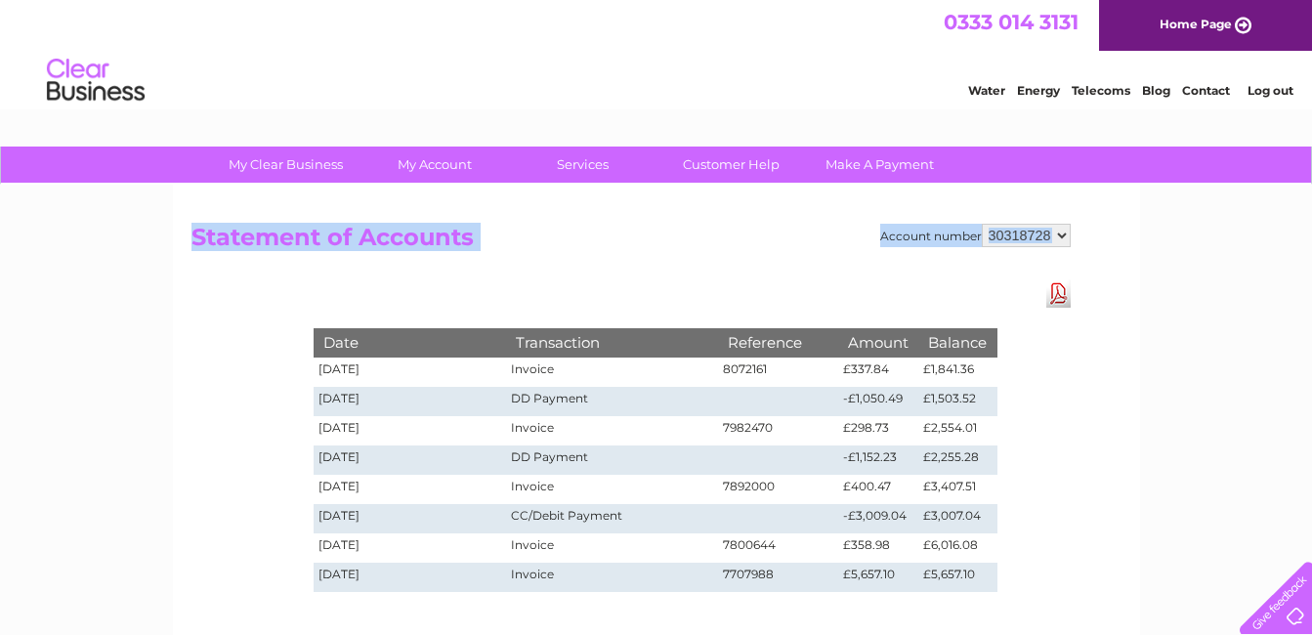
drag, startPoint x: 979, startPoint y: 238, endPoint x: 1047, endPoint y: 236, distance: 68.4
click at [1047, 236] on div "Account number 30318728" at bounding box center [975, 235] width 191 height 23
drag, startPoint x: 819, startPoint y: 231, endPoint x: 945, endPoint y: 243, distance: 126.7
click at [945, 243] on div "Account number 30318728 Statement of Accounts Download Pdf Date Transaction Ref…" at bounding box center [631, 242] width 879 height 37
copy div "mber 30318728 Statement of Accounts"
